Goal: Check status: Check status

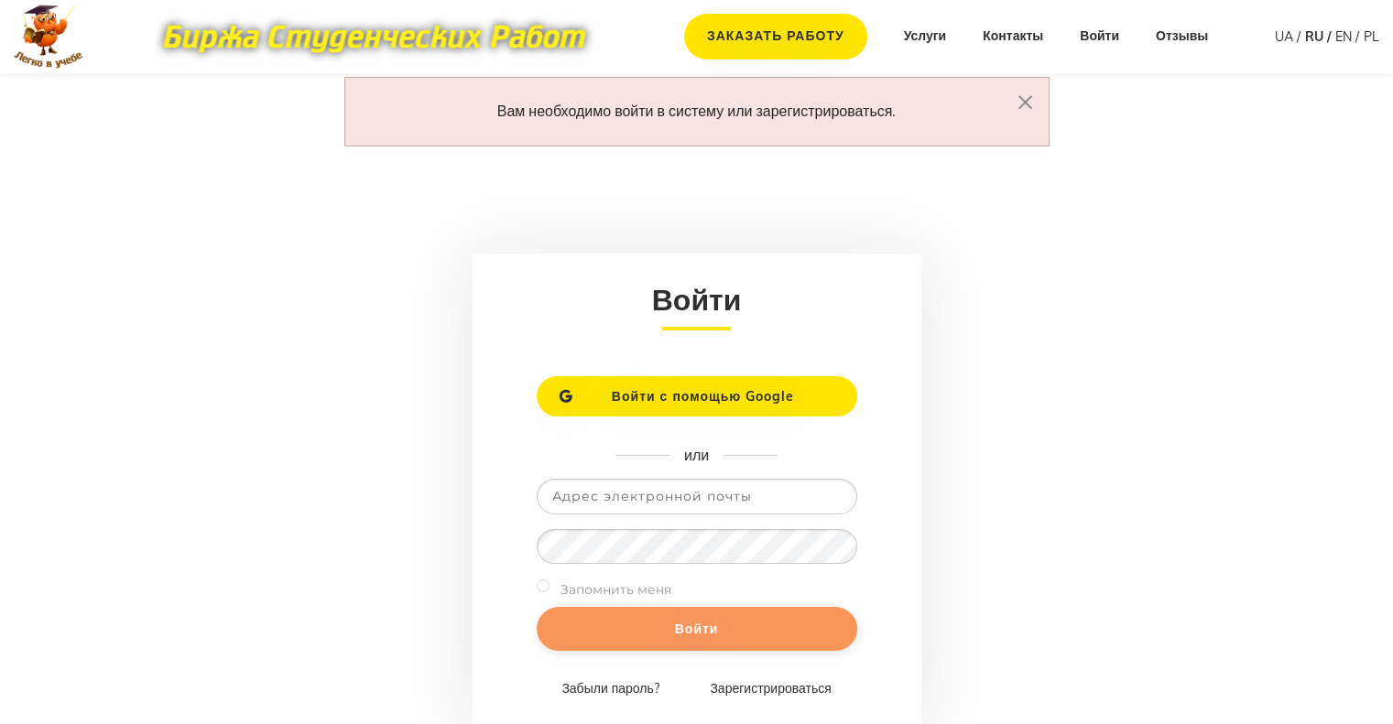
type input "n.koulyk@gmail.com"
click at [614, 633] on input "Войти" at bounding box center [697, 629] width 321 height 44
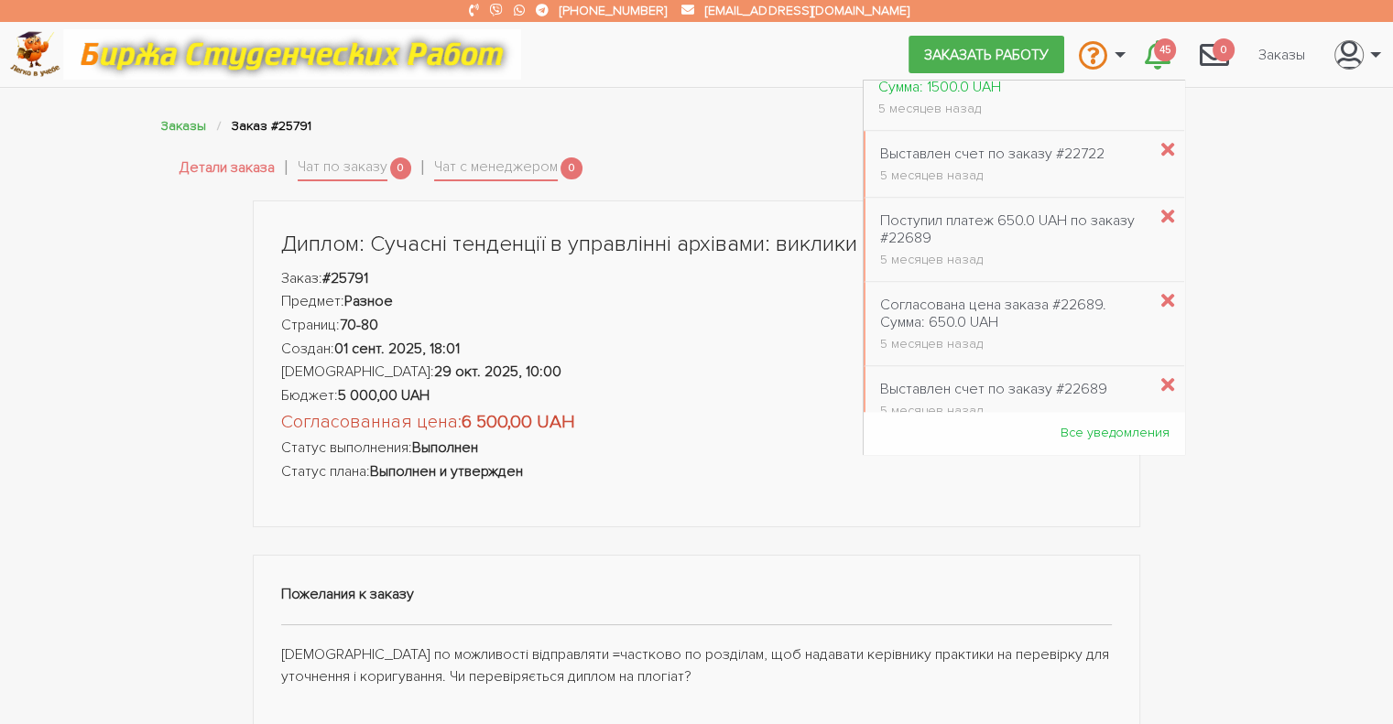
scroll to position [1694, 0]
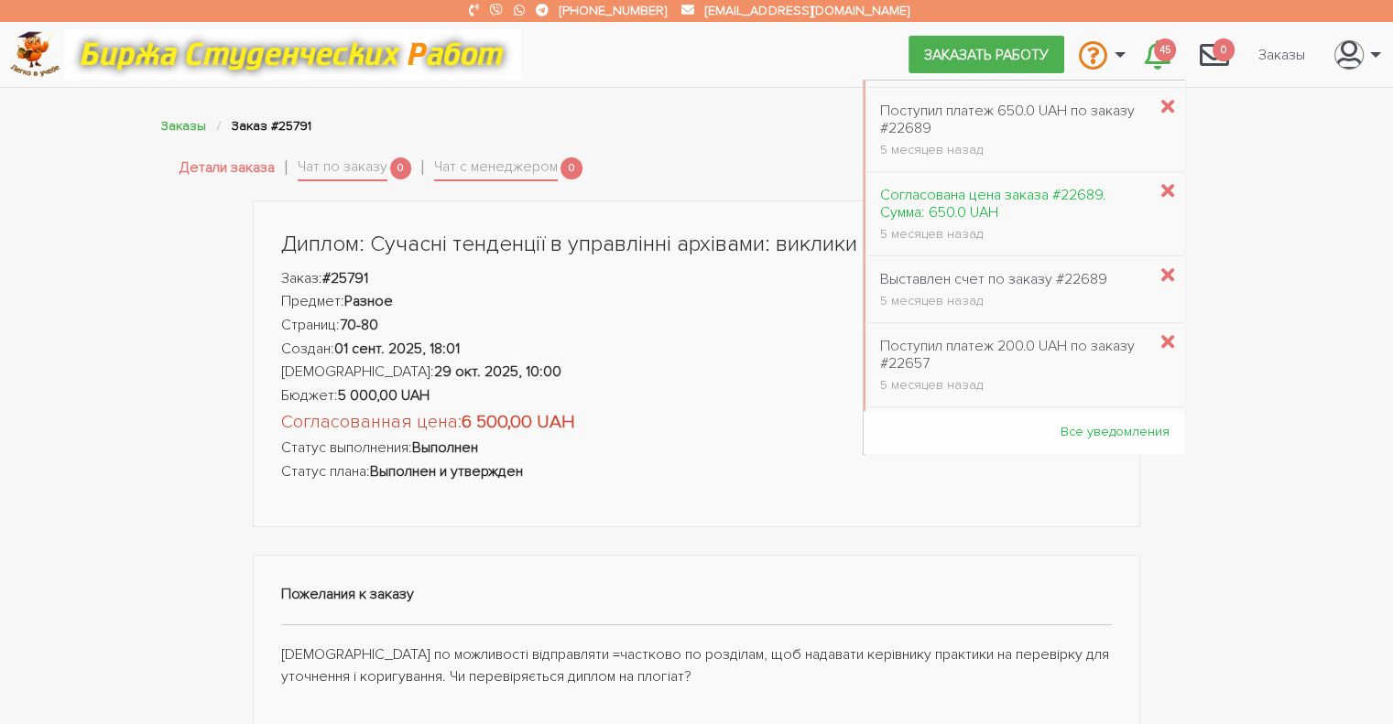
click at [971, 196] on div "Согласована цена заказа #22689. Сумма: 650.0 UAH" at bounding box center [1013, 204] width 266 height 35
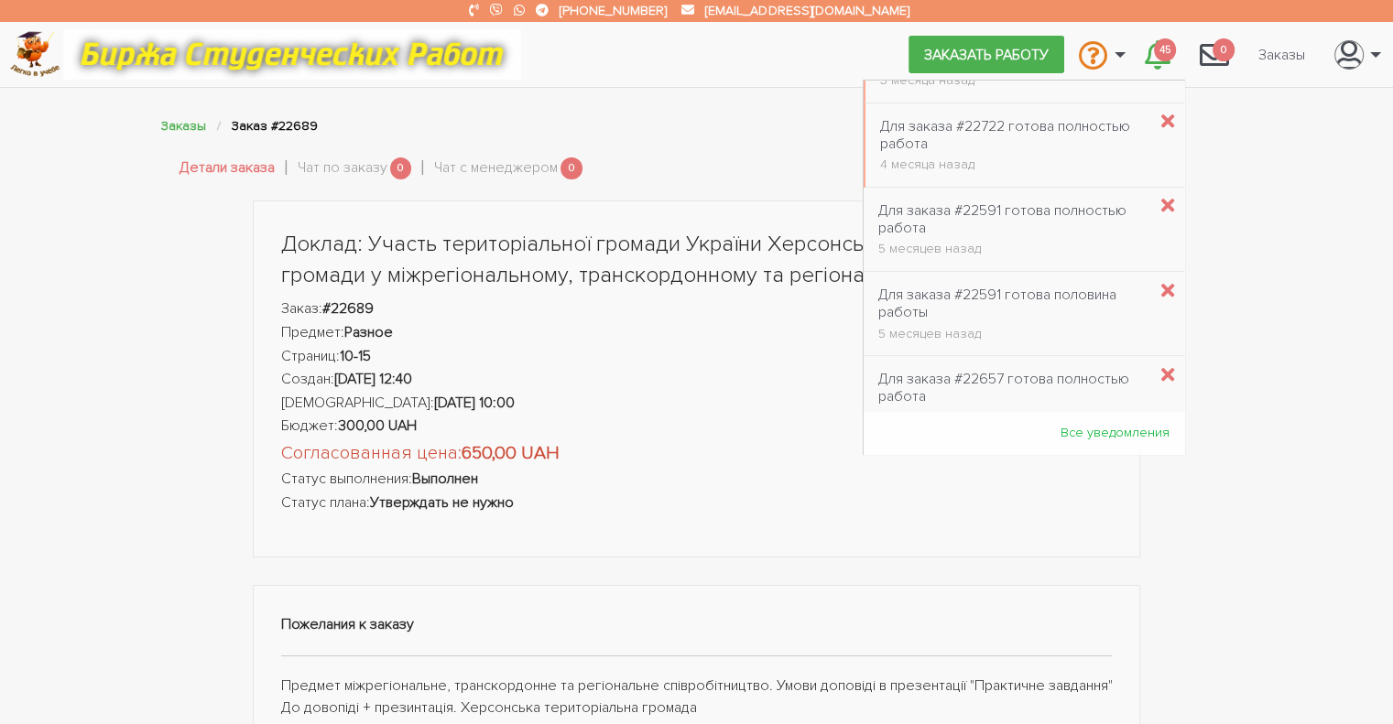
scroll to position [658, 0]
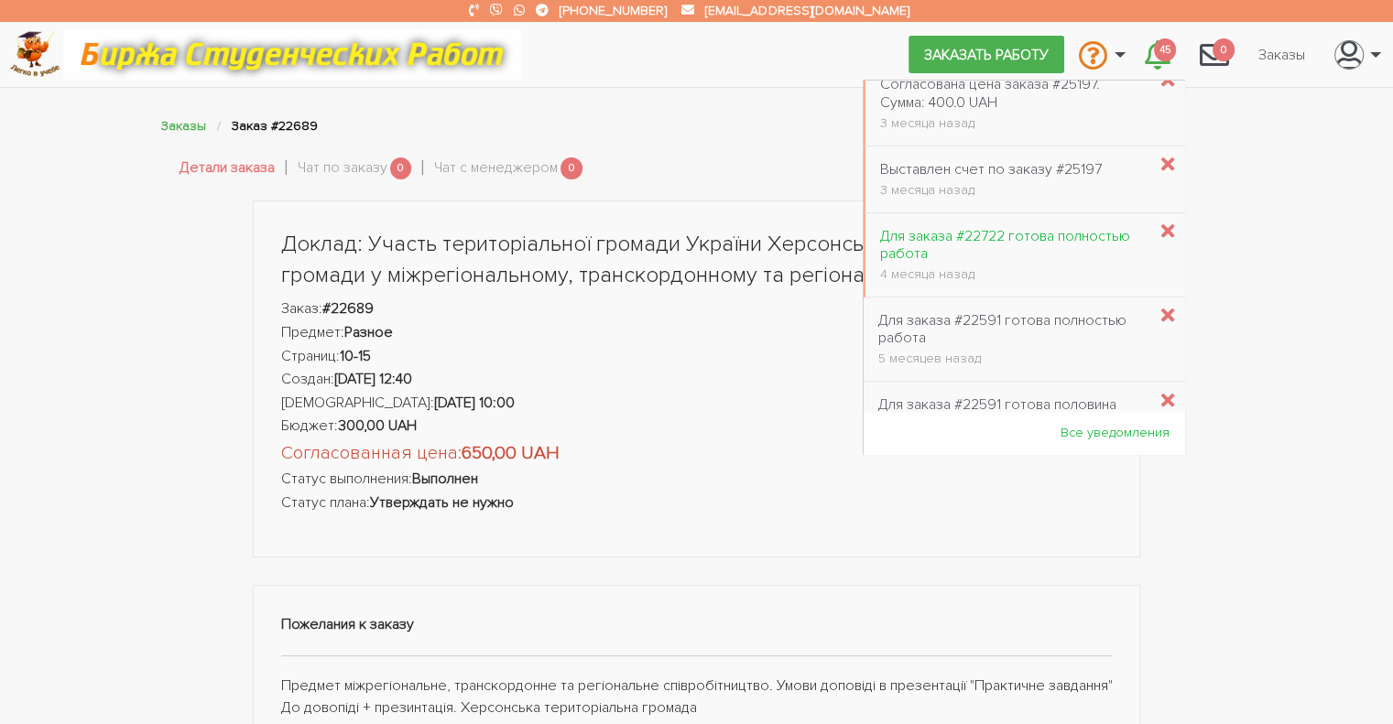
click at [1062, 230] on div "Для заказа #22722 готова полностью работа" at bounding box center [1013, 245] width 266 height 35
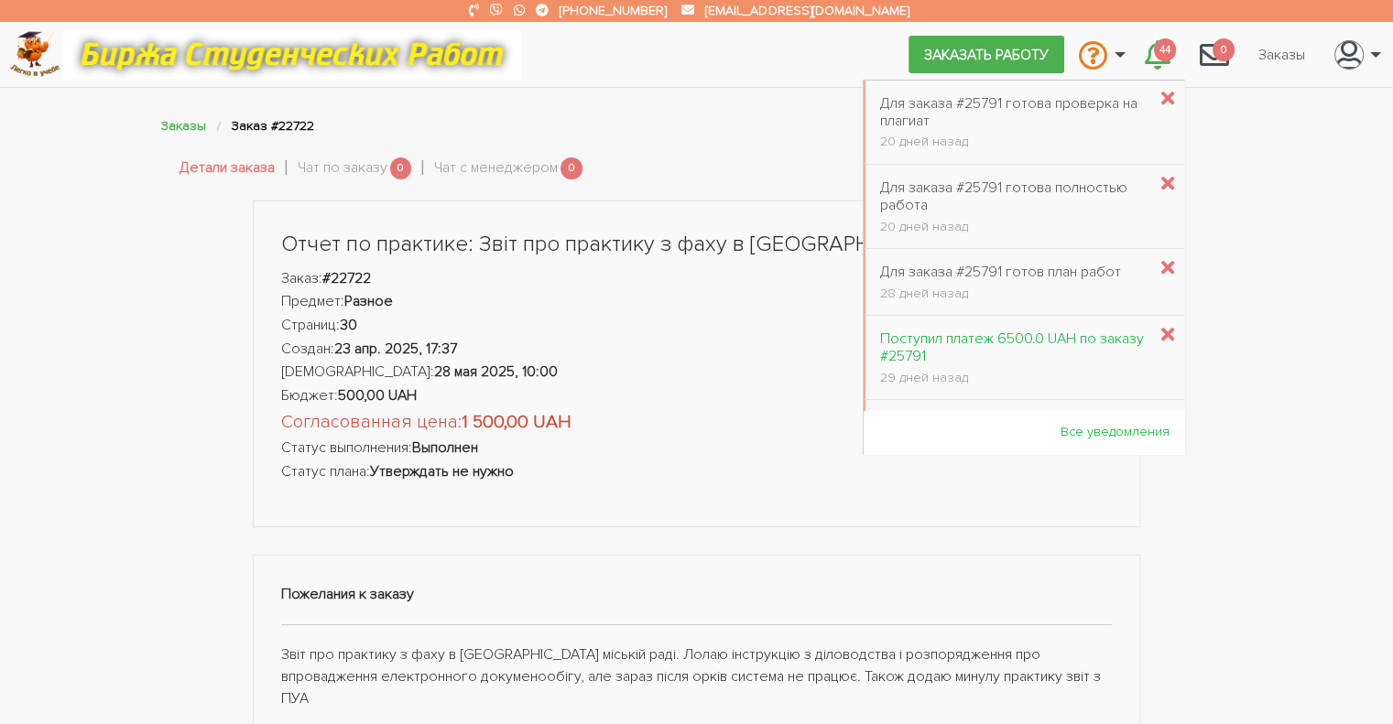
scroll to position [110, 0]
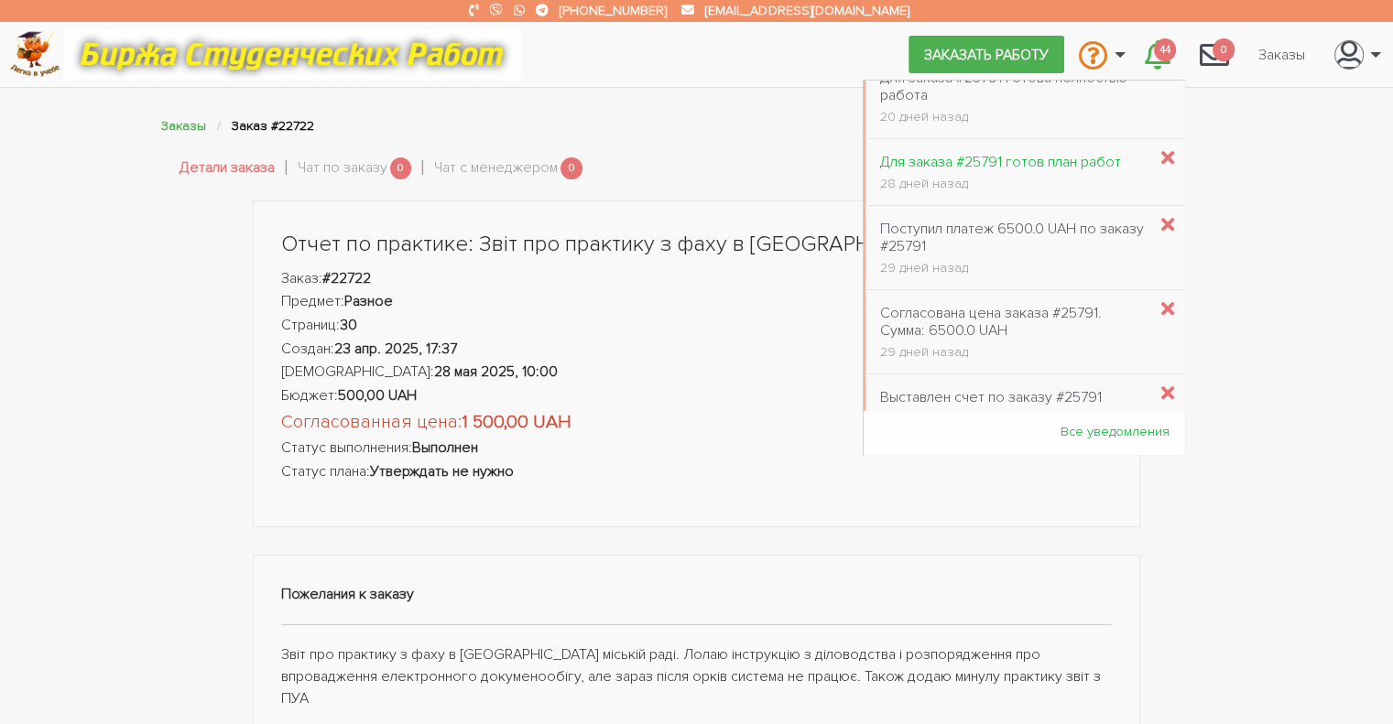
click at [1030, 164] on div "Для заказа #25791 готов план работ" at bounding box center [1000, 162] width 241 height 17
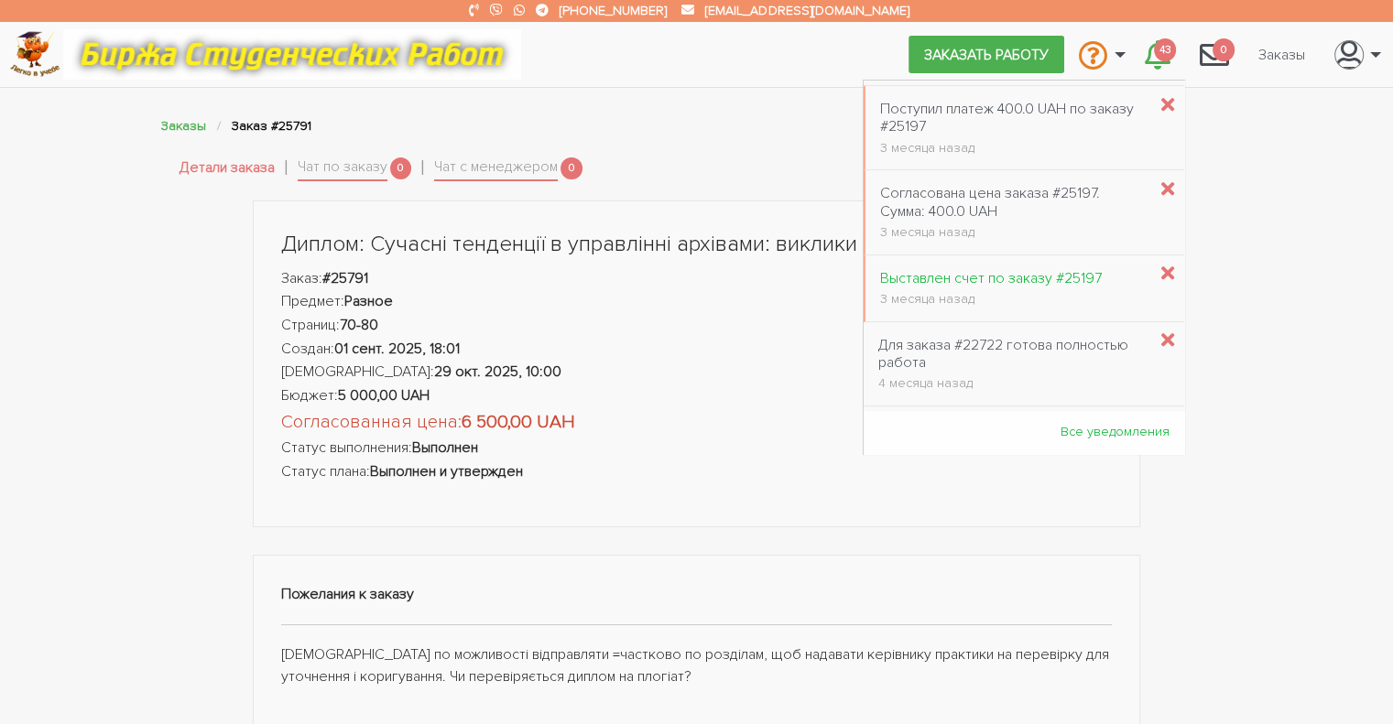
scroll to position [659, 0]
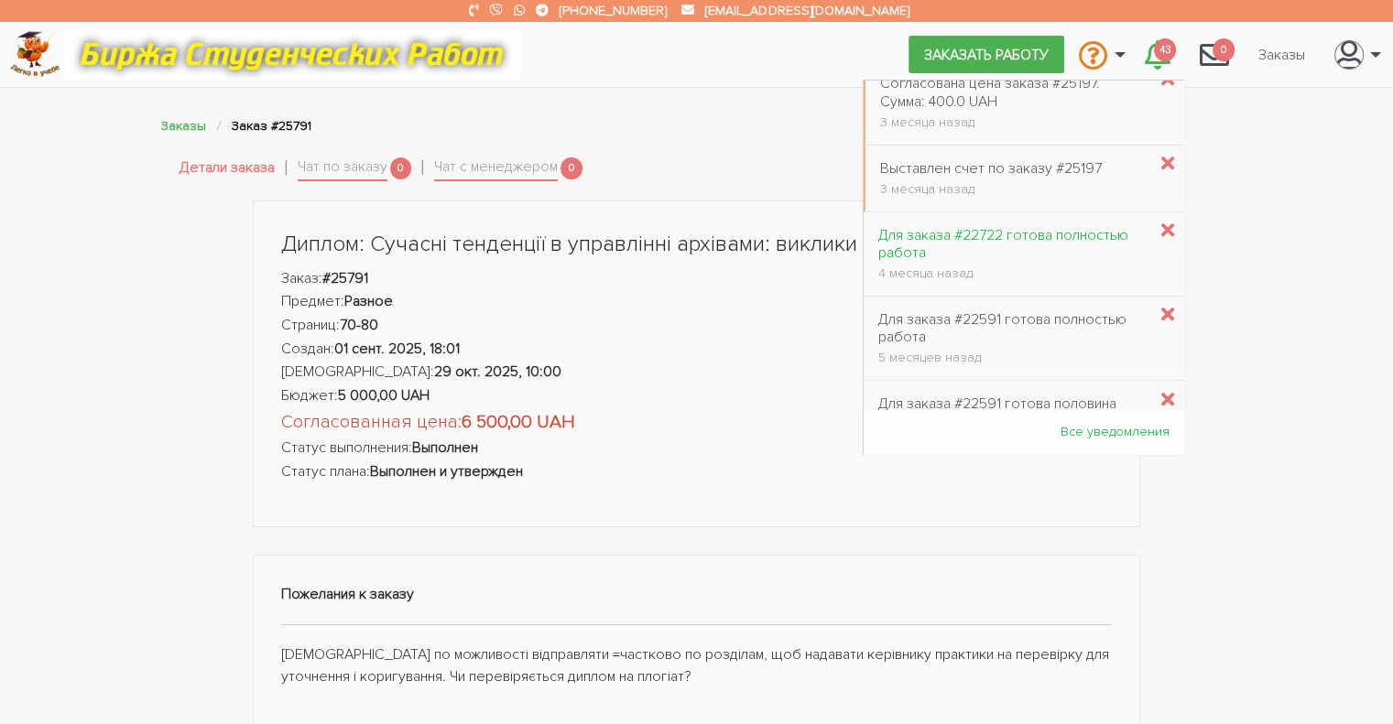
click at [1049, 228] on div "Для заказа #22722 готова полностью работа" at bounding box center [1012, 244] width 268 height 35
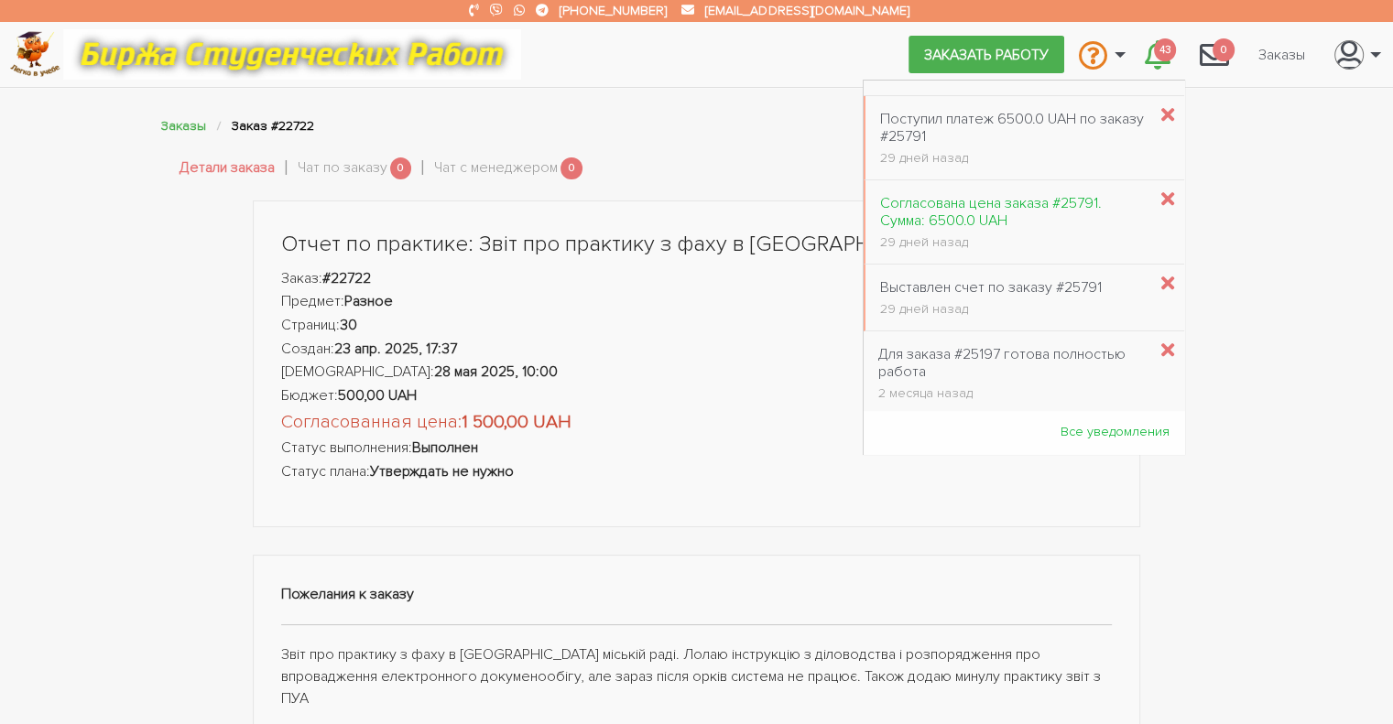
scroll to position [330, 0]
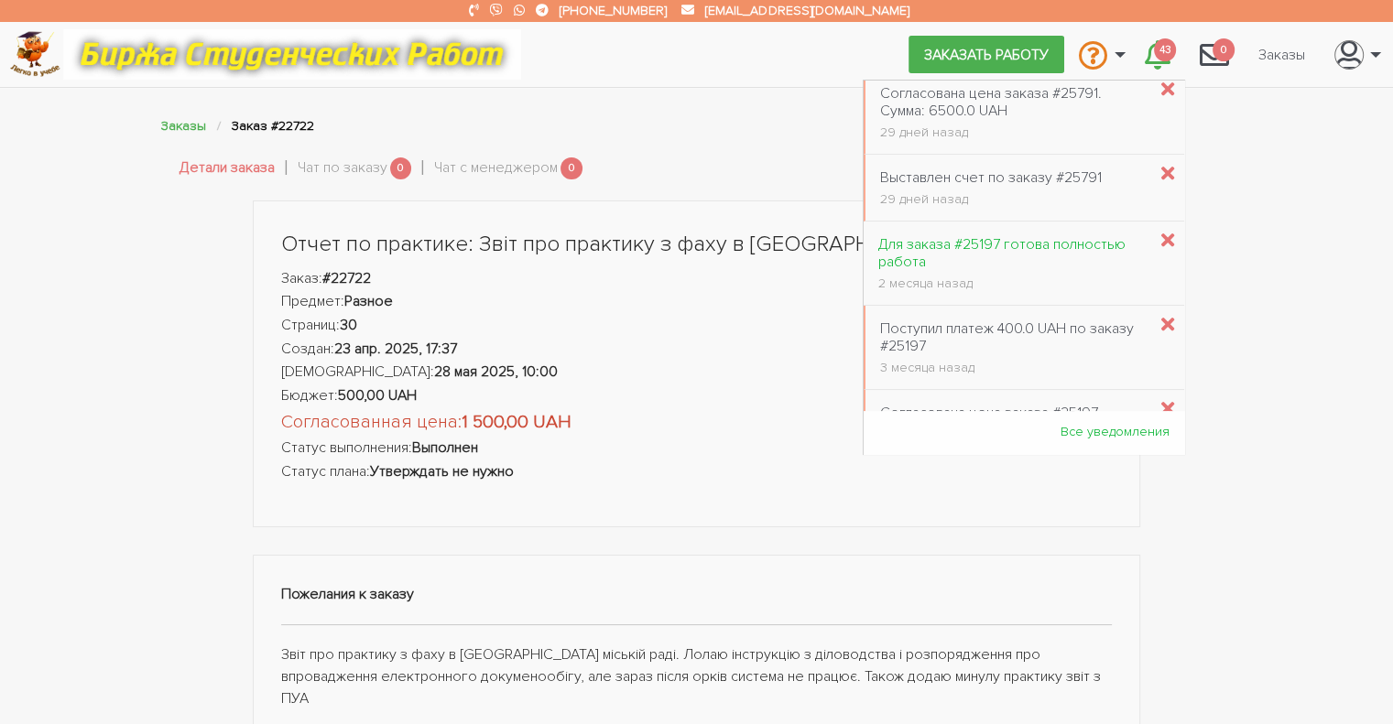
click at [1033, 251] on div "Для заказа #25197 готова полностью работа" at bounding box center [1012, 253] width 268 height 35
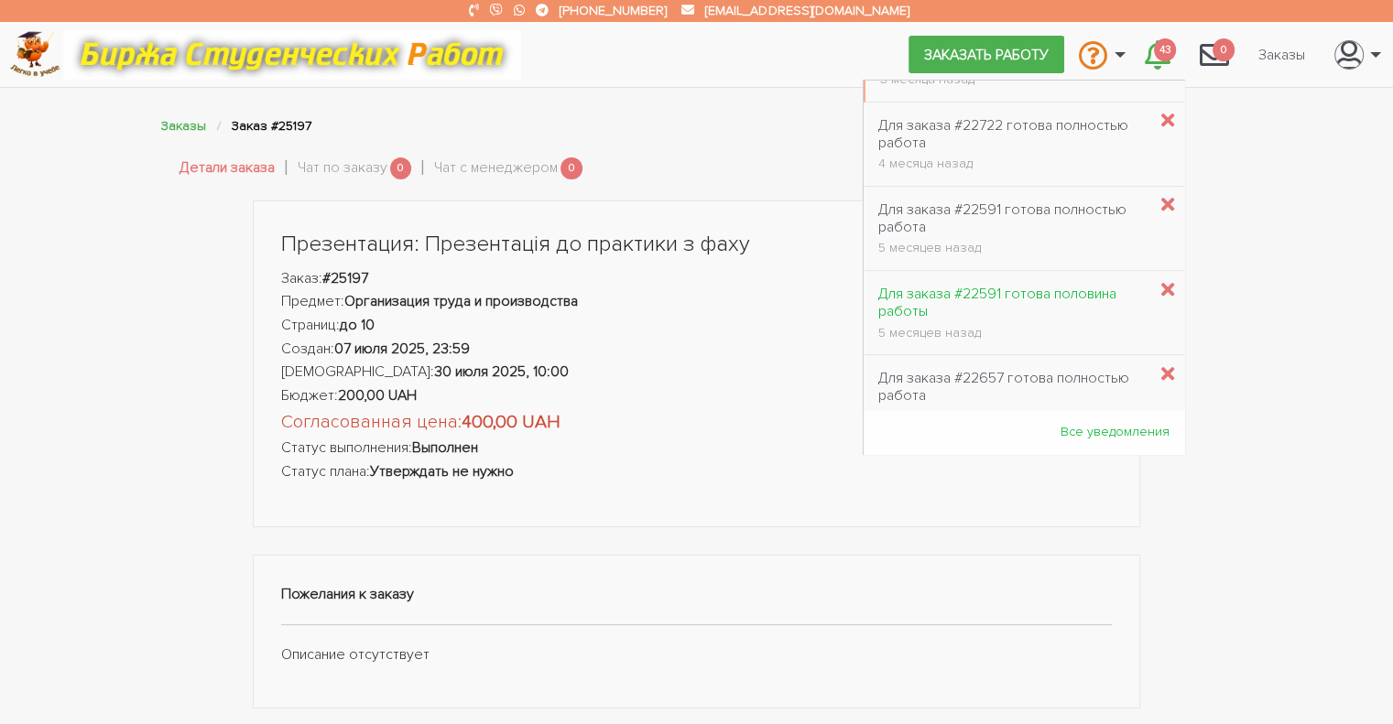
scroll to position [878, 0]
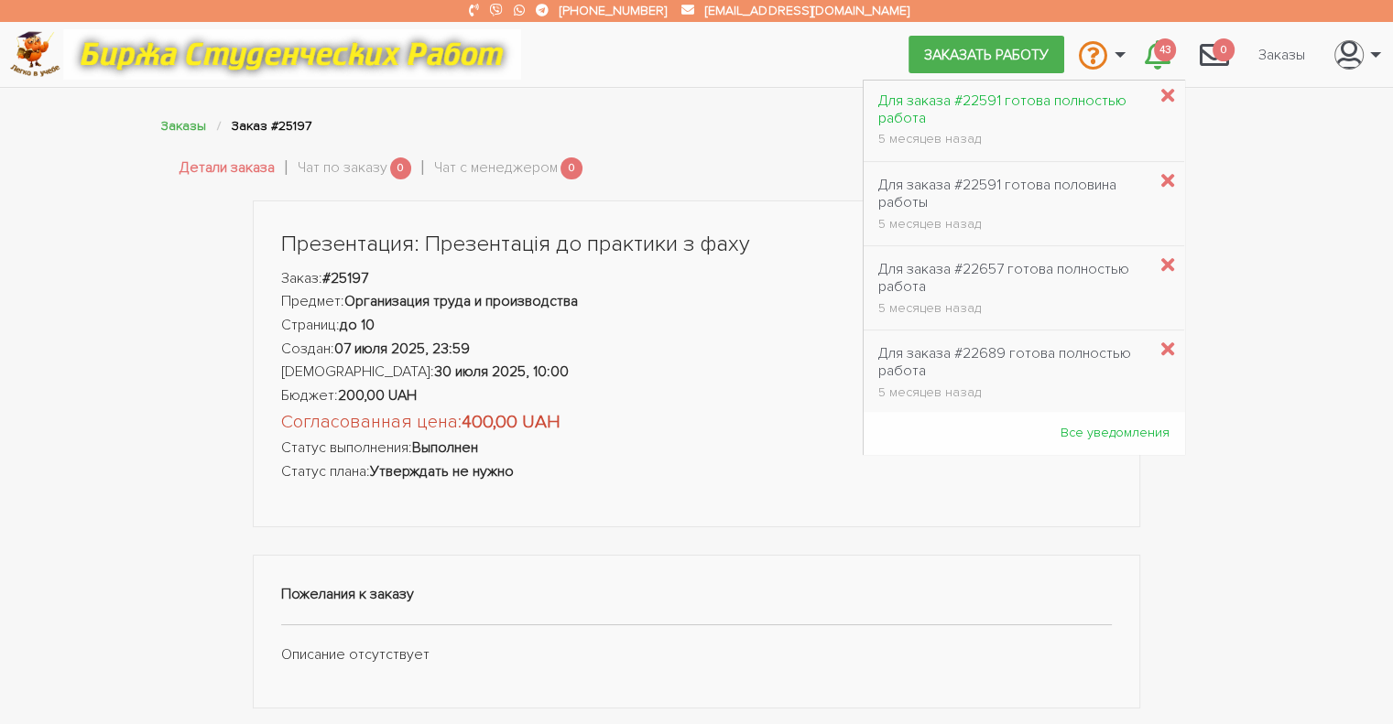
click at [1016, 96] on div "Для заказа #22591 готова полностью работа" at bounding box center [1012, 109] width 268 height 35
